Goal: Information Seeking & Learning: Find specific fact

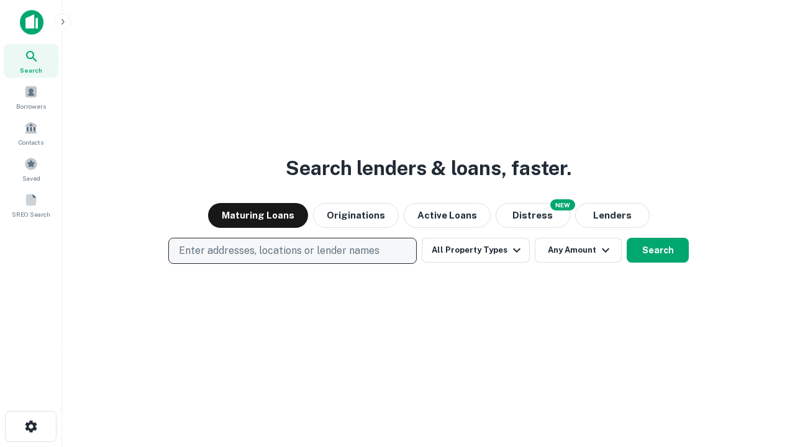
click at [292, 251] on p "Enter addresses, locations or lender names" at bounding box center [279, 251] width 201 height 15
type input "**********"
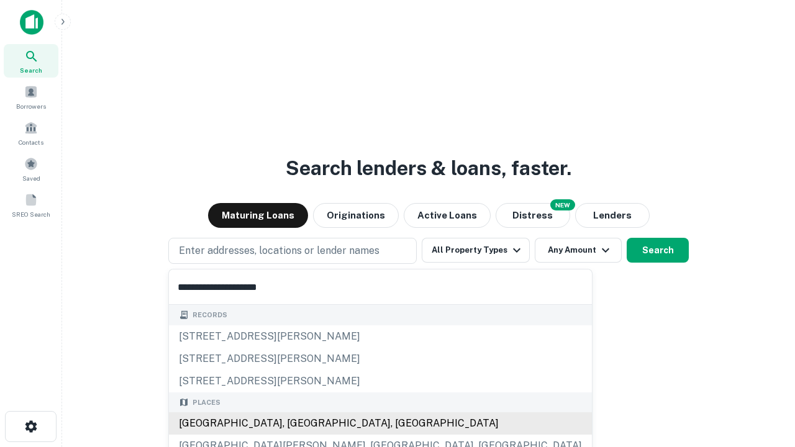
click at [297, 424] on div "[GEOGRAPHIC_DATA], [GEOGRAPHIC_DATA], [GEOGRAPHIC_DATA]" at bounding box center [380, 424] width 423 height 22
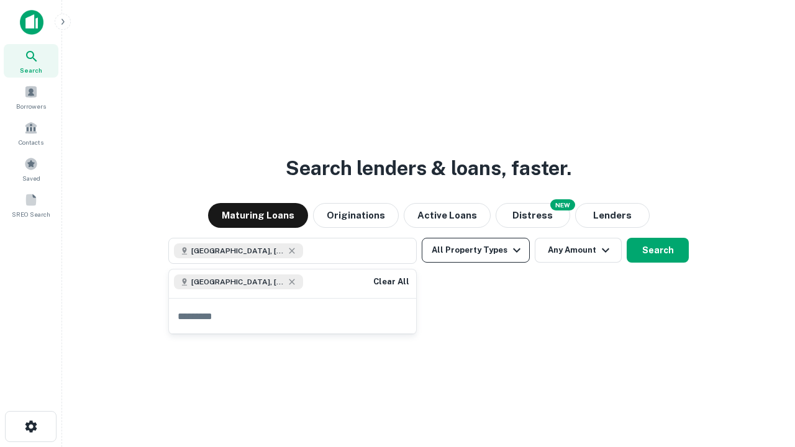
click at [476, 250] on button "All Property Types" at bounding box center [476, 250] width 108 height 25
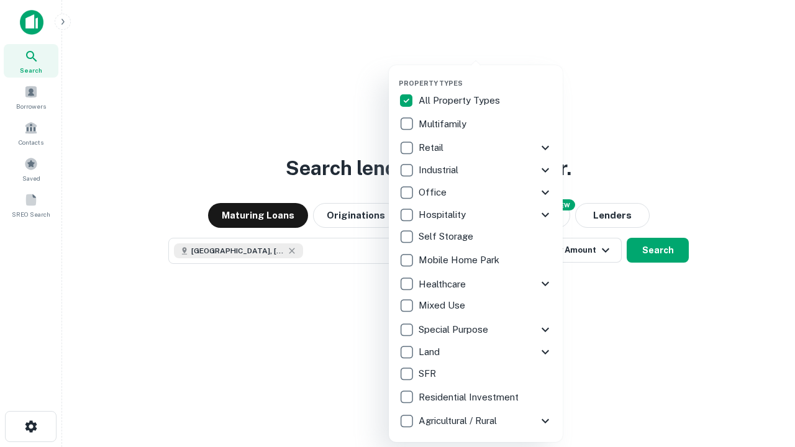
click at [486, 75] on button "button" at bounding box center [486, 75] width 174 height 1
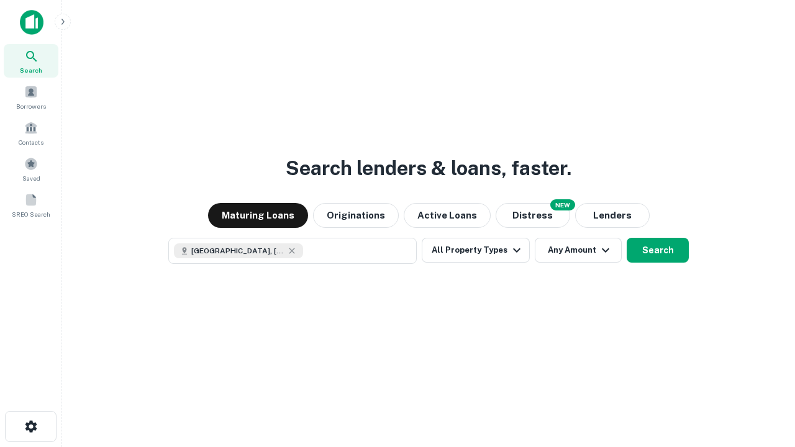
scroll to position [20, 0]
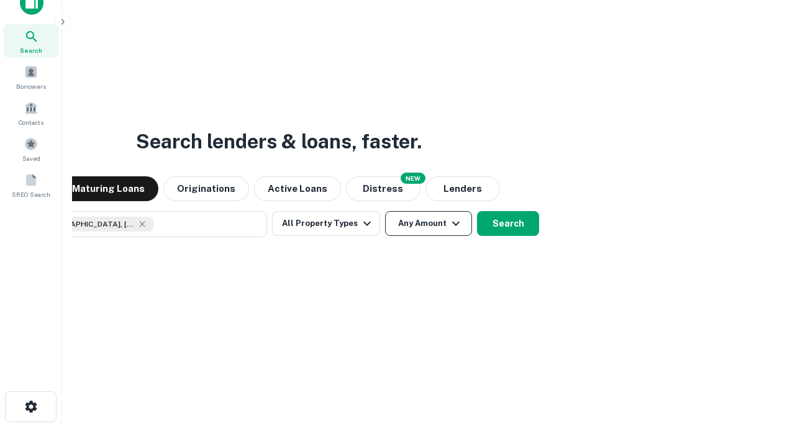
click at [385, 211] on button "Any Amount" at bounding box center [428, 223] width 87 height 25
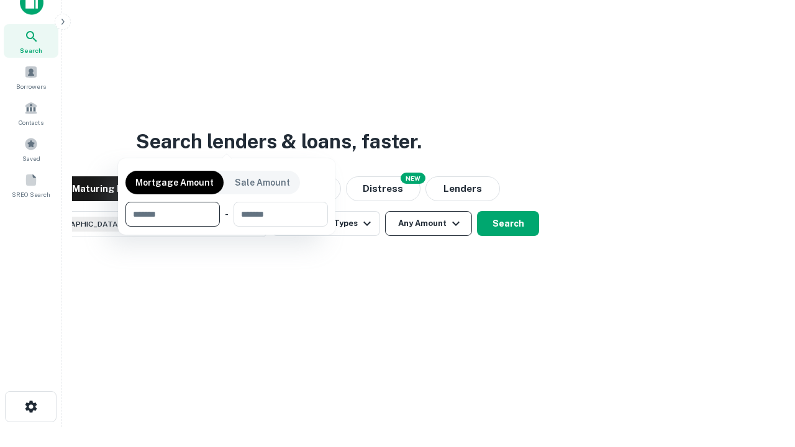
scroll to position [89, 352]
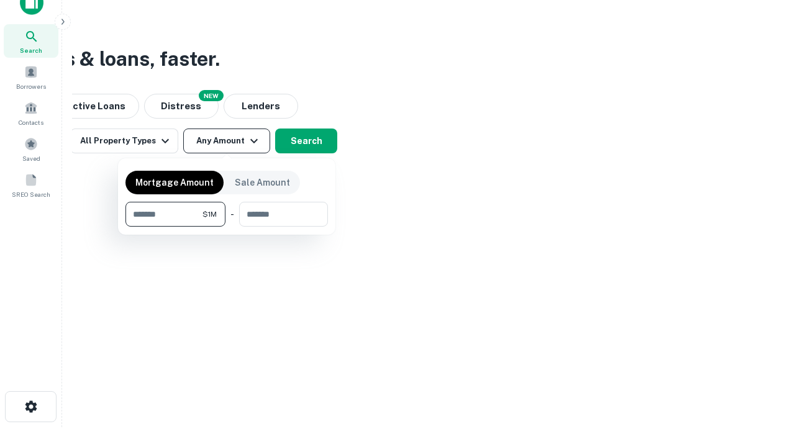
type input "*******"
click at [227, 227] on button "button" at bounding box center [227, 227] width 203 height 1
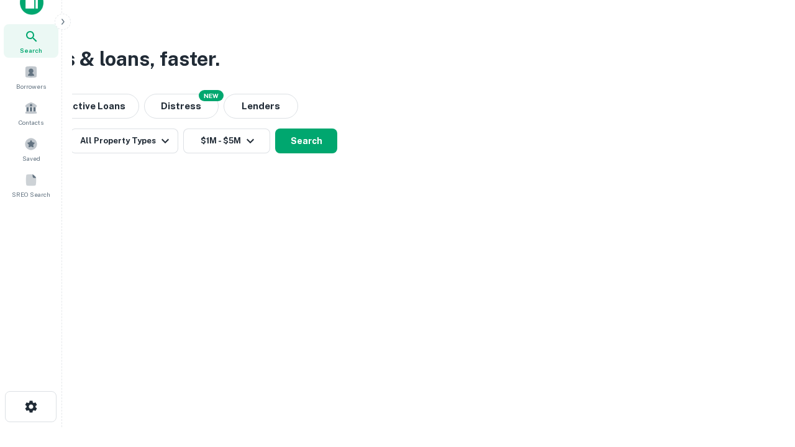
scroll to position [20, 0]
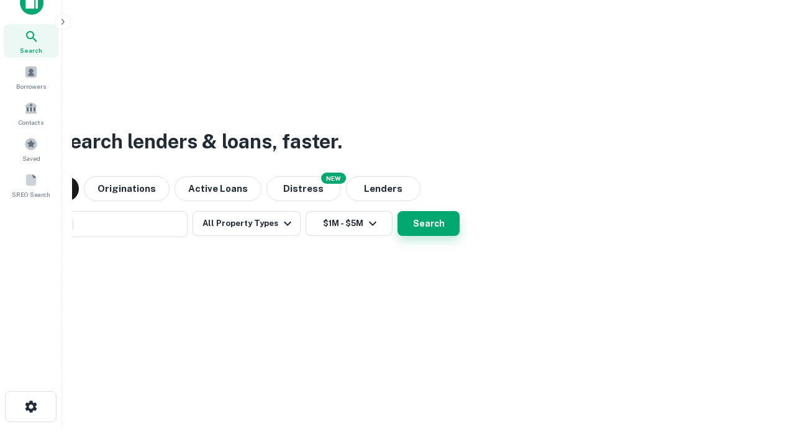
click at [398, 211] on button "Search" at bounding box center [429, 223] width 62 height 25
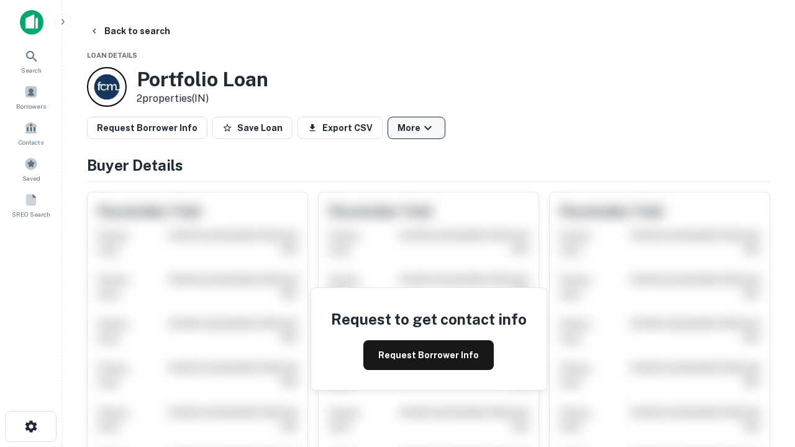
click at [416, 128] on button "More" at bounding box center [417, 128] width 58 height 22
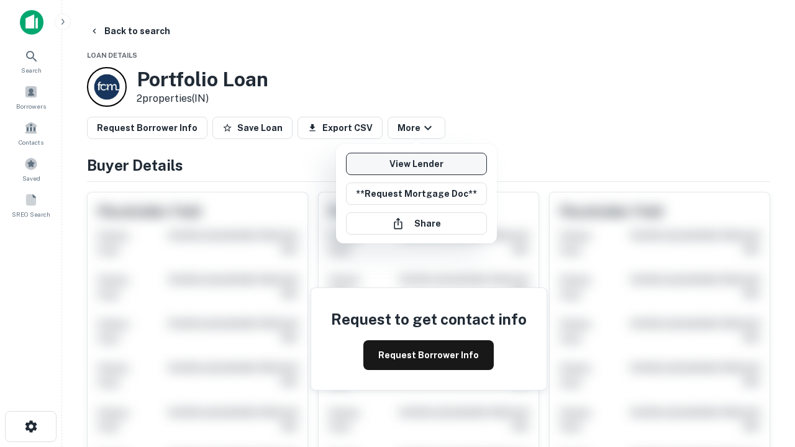
click at [416, 164] on link "View Lender" at bounding box center [416, 164] width 141 height 22
